Goal: Information Seeking & Learning: Learn about a topic

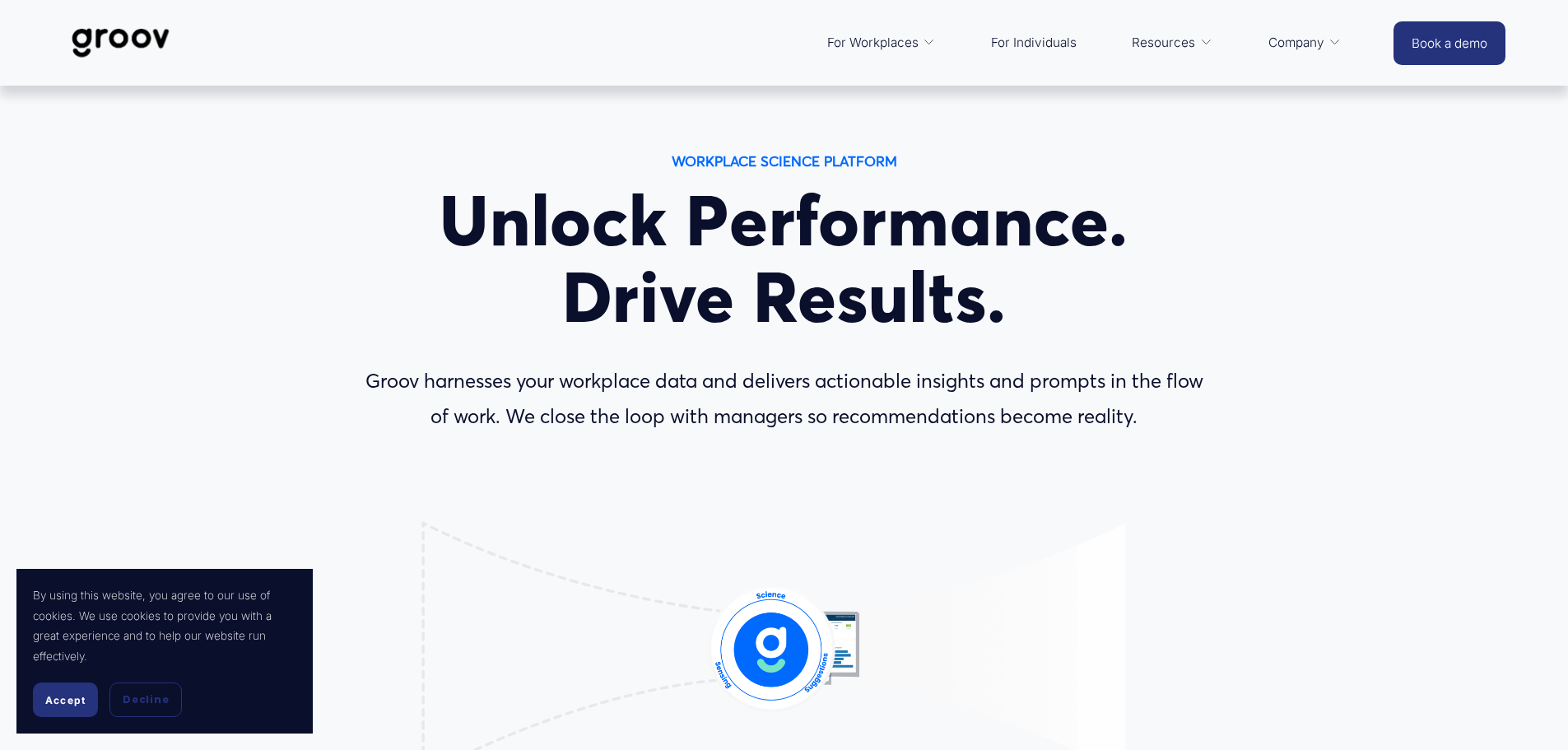
drag, startPoint x: 410, startPoint y: 386, endPoint x: 1227, endPoint y: 416, distance: 817.6
click at [1227, 416] on div "WORKPLACE SCIENCE PLATFORM Unlock Performance. Drive Results. Groov harnesses y…" at bounding box center [784, 550] width 1568 height 802
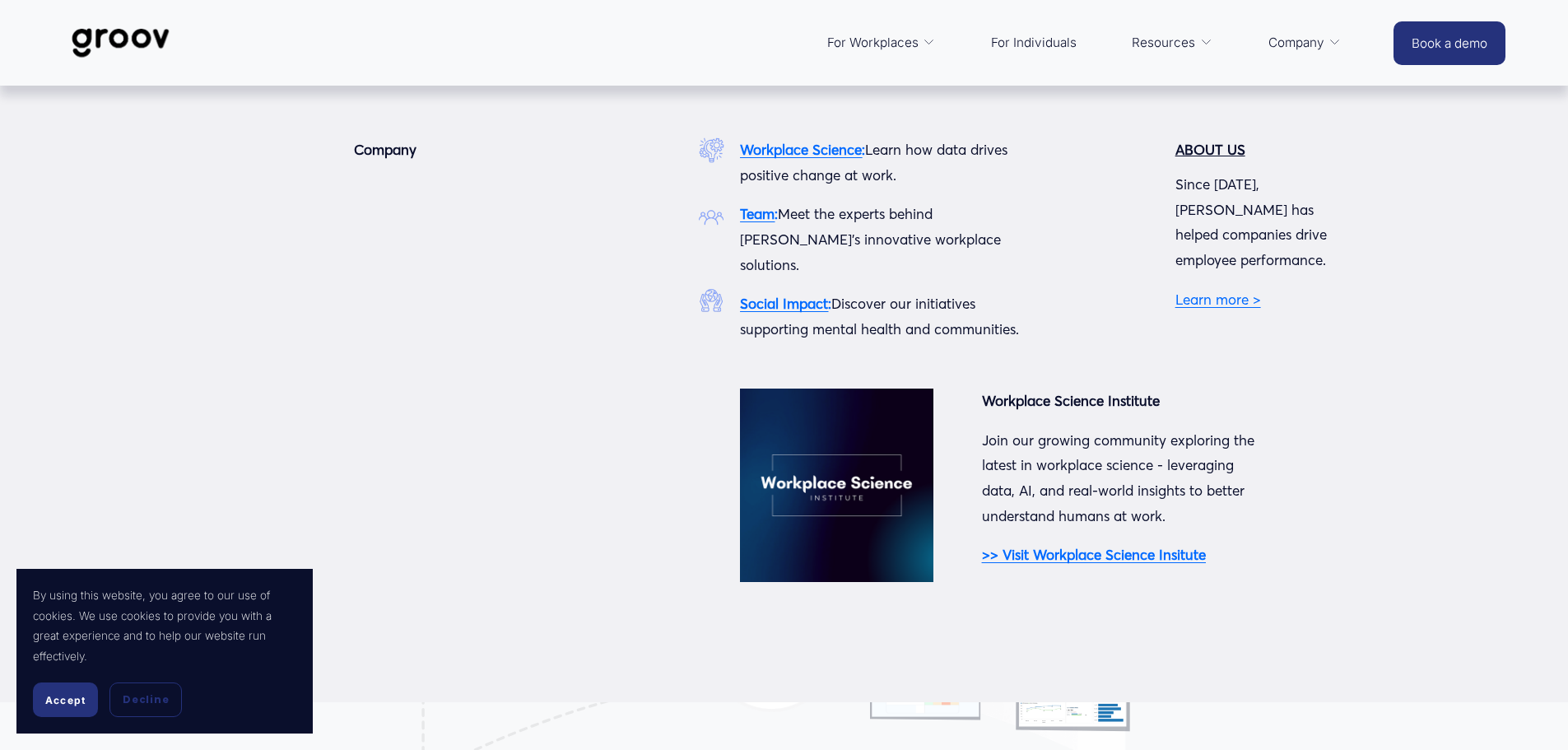
click at [760, 218] on strong "Team" at bounding box center [757, 213] width 35 height 17
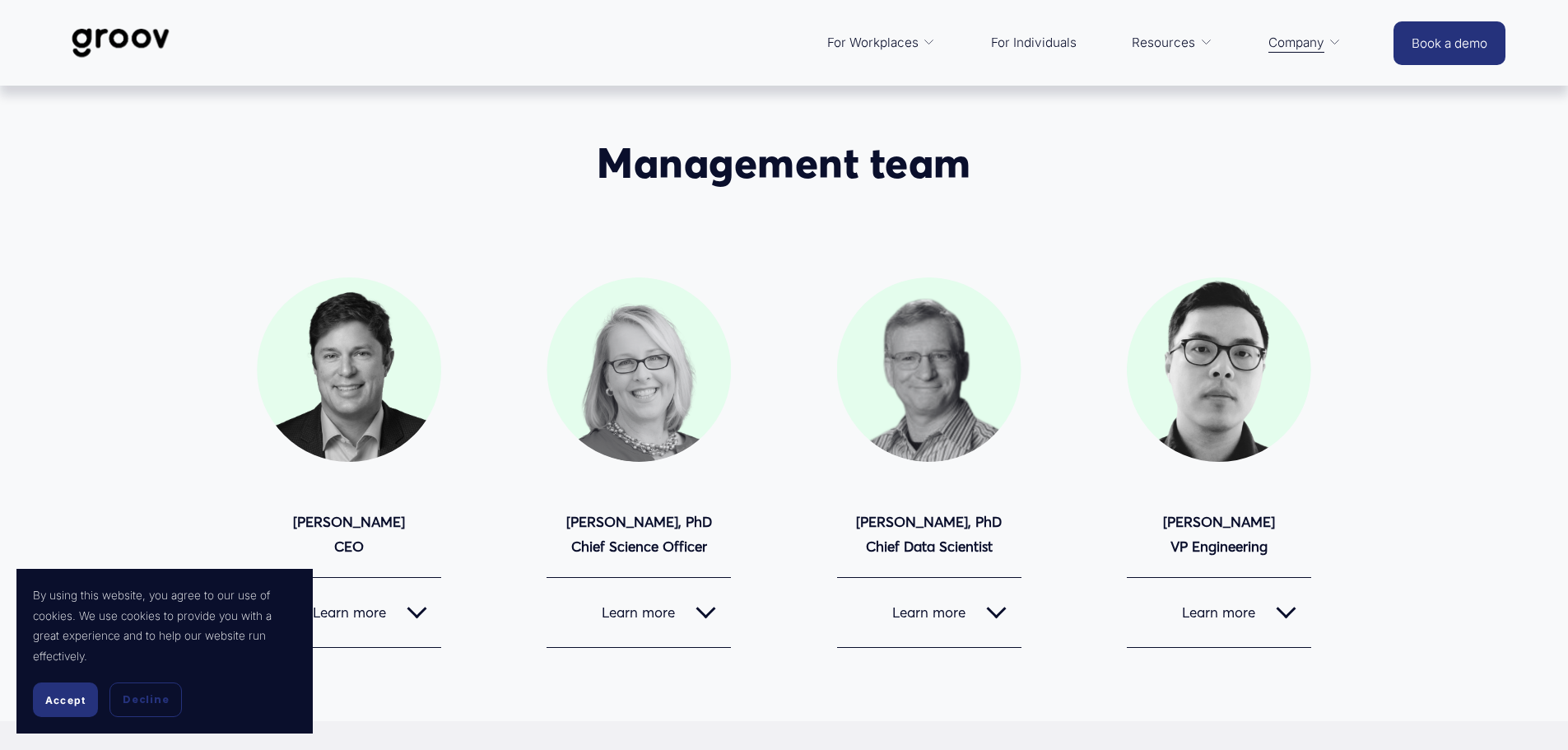
click at [158, 707] on button "Decline" at bounding box center [145, 699] width 72 height 35
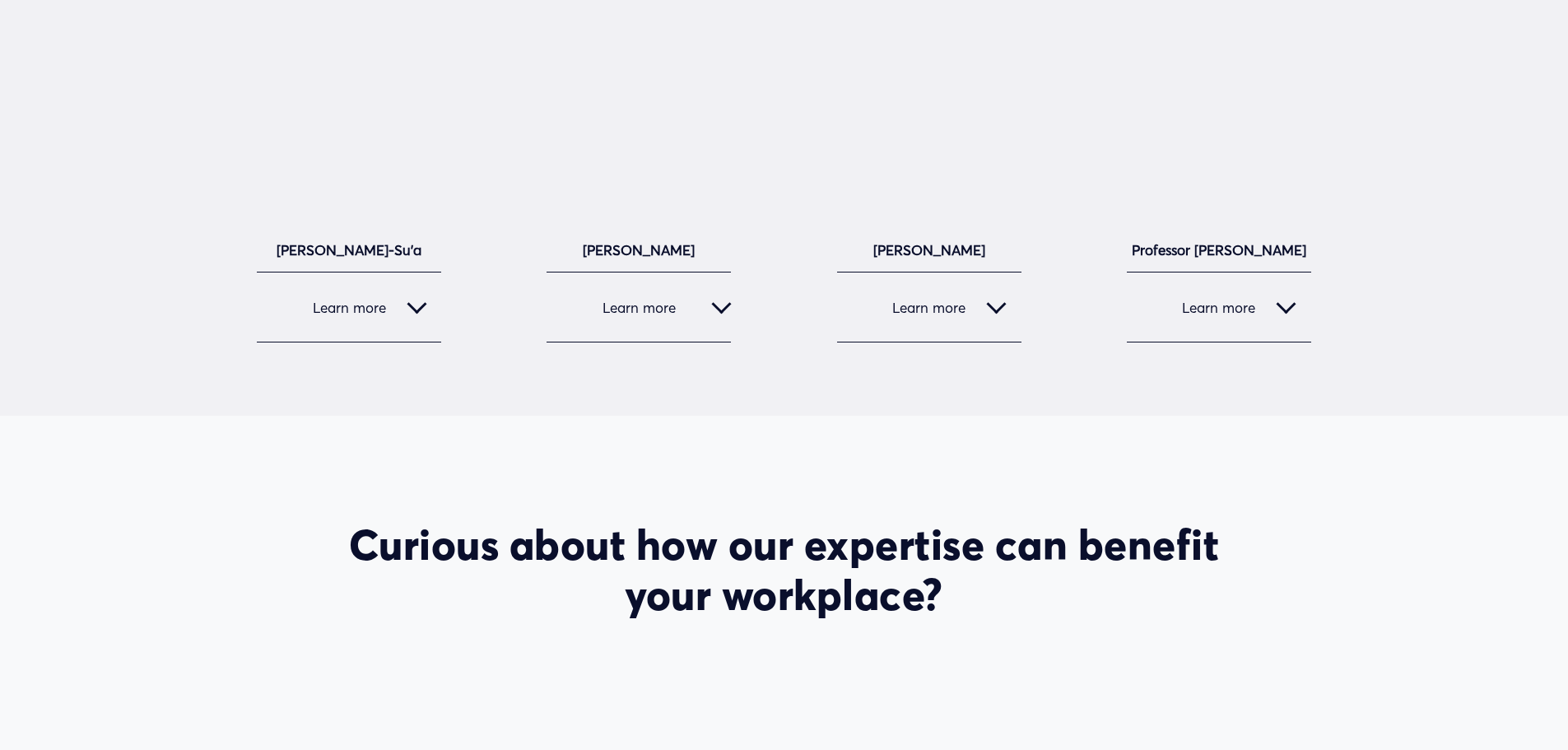
scroll to position [2469, 0]
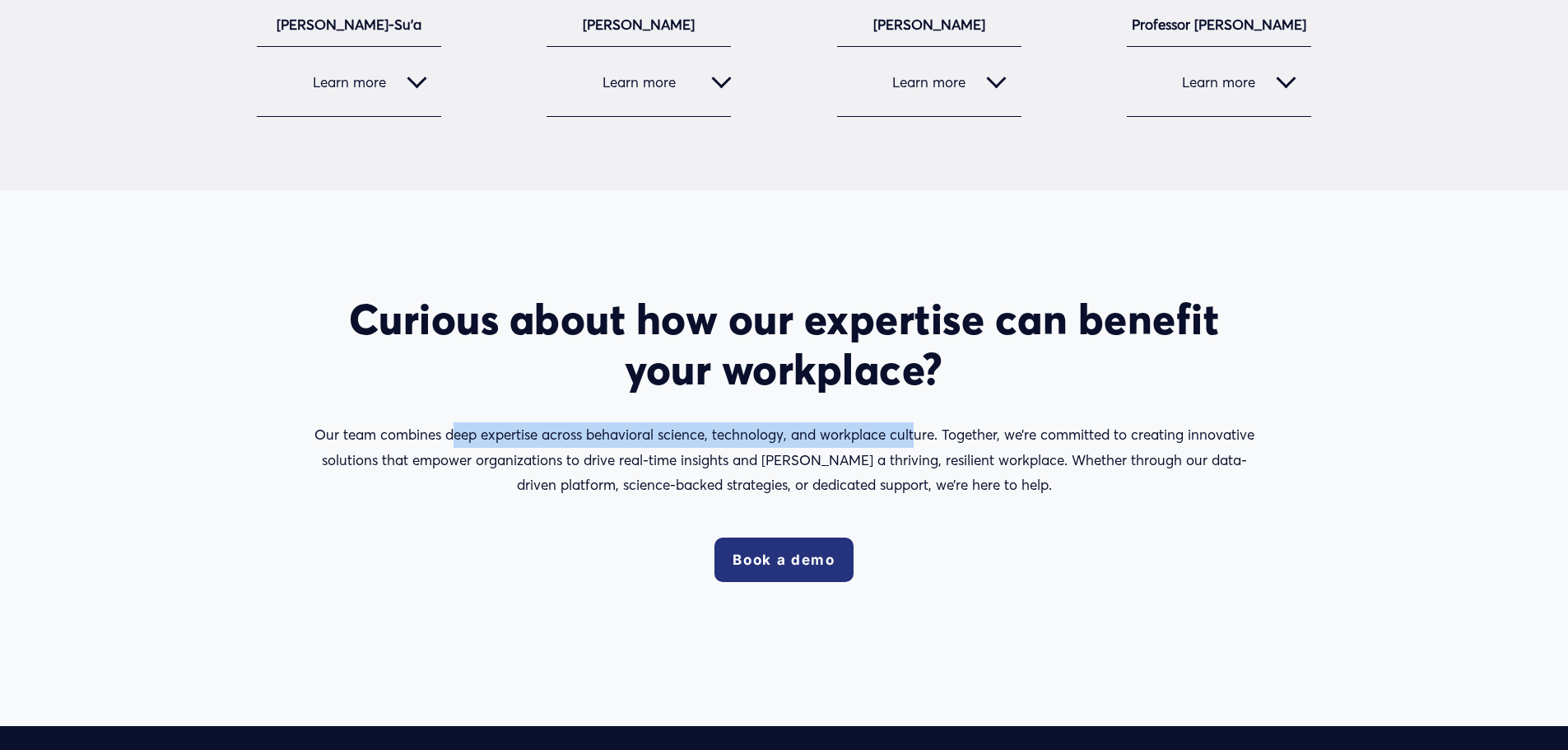
drag, startPoint x: 454, startPoint y: 439, endPoint x: 916, endPoint y: 436, distance: 462.0
click at [915, 436] on p "Our team combines deep expertise across behavioral science, technology, and wor…" at bounding box center [784, 460] width 957 height 75
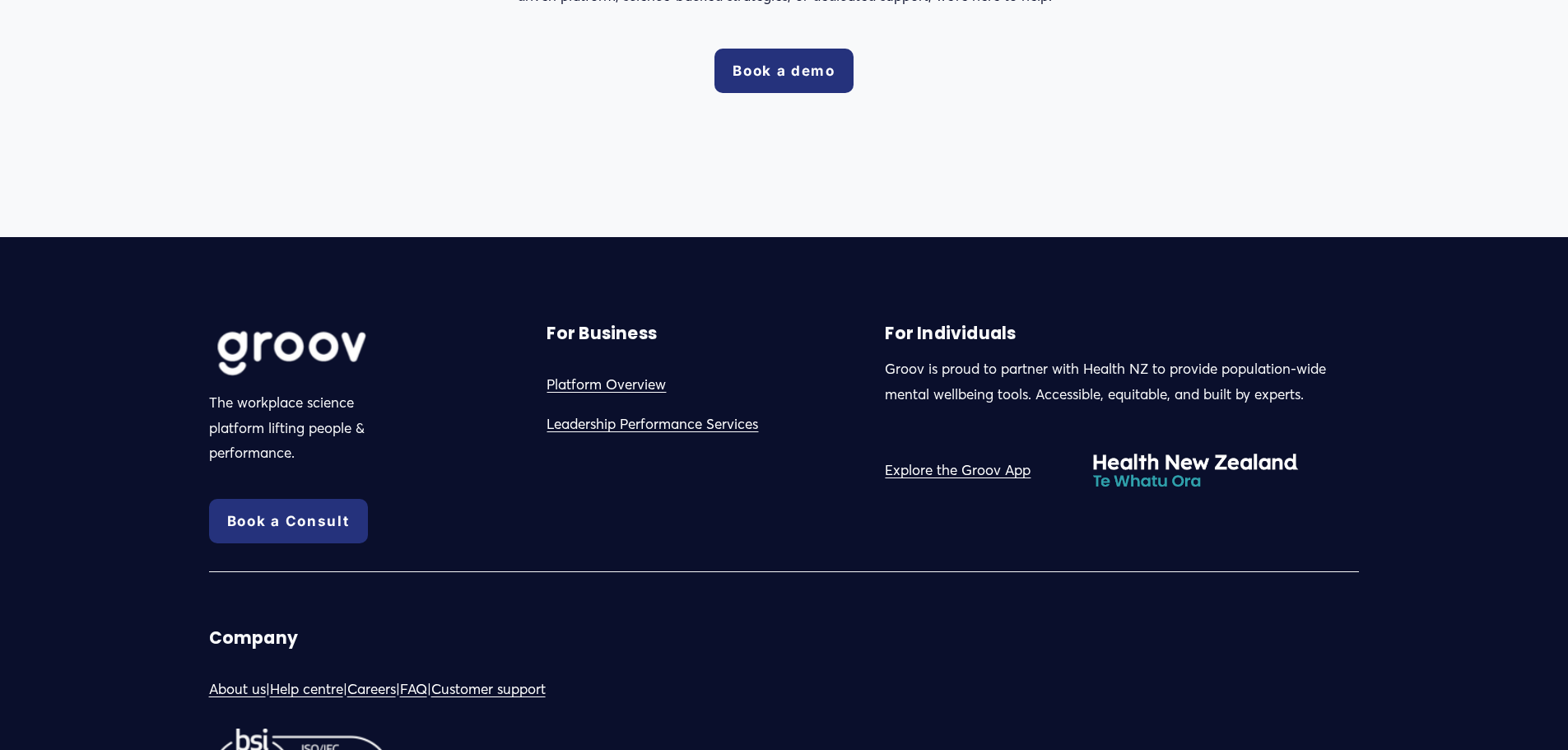
scroll to position [3153, 0]
